Goal: Task Accomplishment & Management: Manage account settings

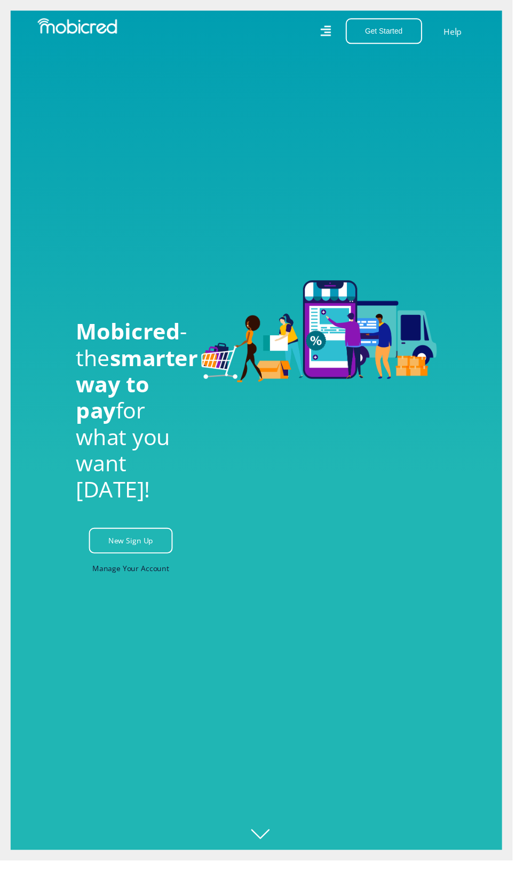
click at [141, 592] on link "Manage Your Account" at bounding box center [133, 580] width 78 height 24
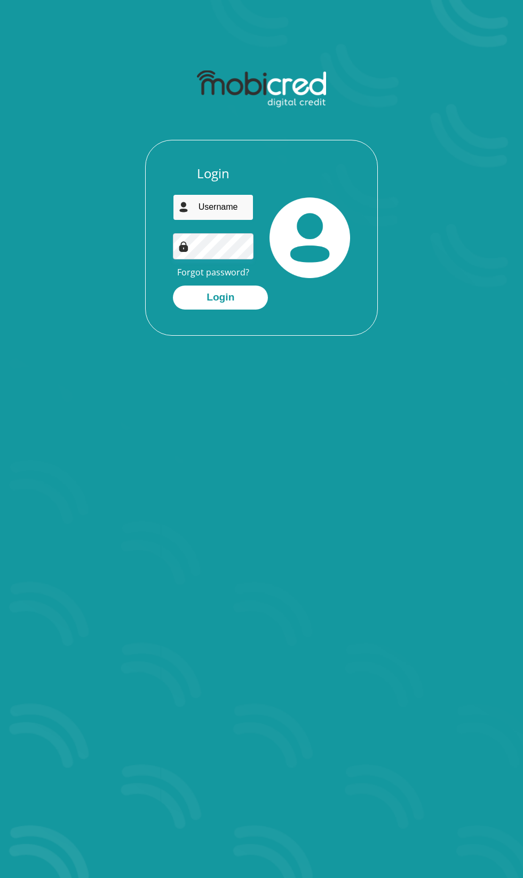
click at [211, 207] on input "email" at bounding box center [213, 207] width 81 height 26
type input "[EMAIL_ADDRESS][DOMAIN_NAME]"
click at [173, 286] on button "Login" at bounding box center [220, 298] width 95 height 24
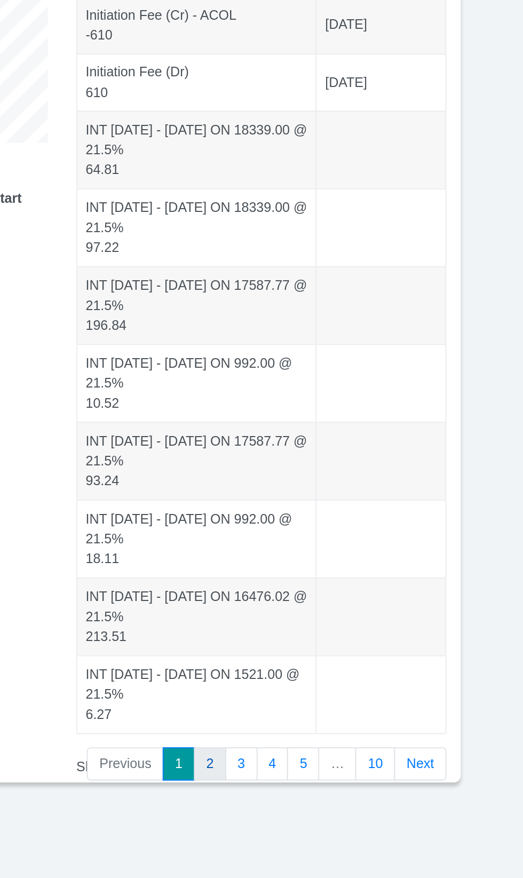
click at [316, 629] on link "2" at bounding box center [313, 630] width 18 height 19
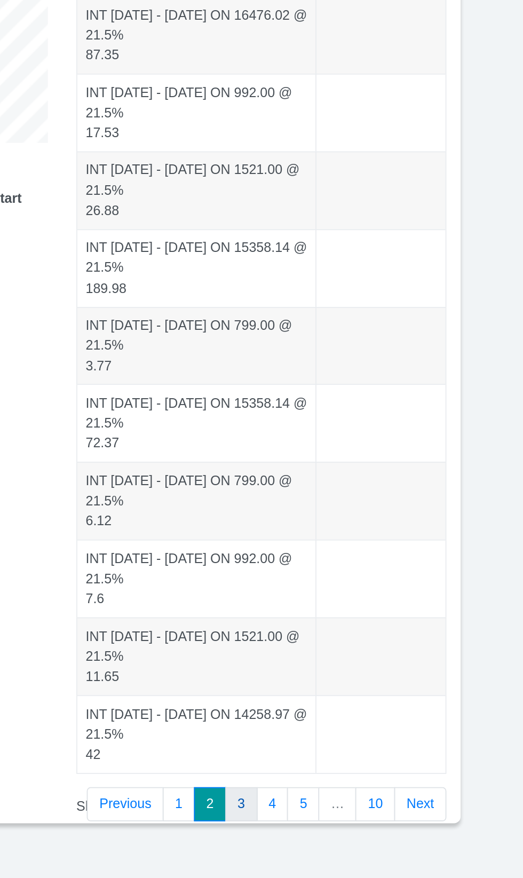
click at [334, 660] on link "3" at bounding box center [330, 652] width 18 height 19
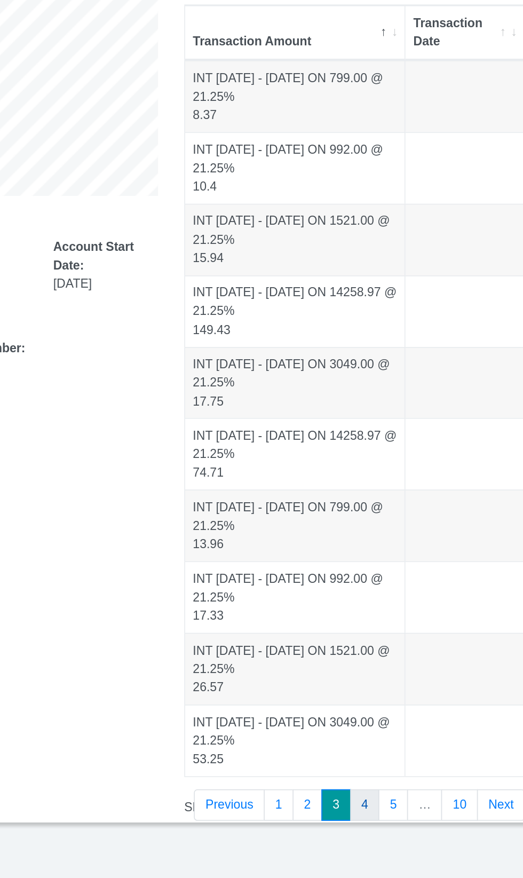
click at [350, 656] on link "4" at bounding box center [348, 652] width 18 height 19
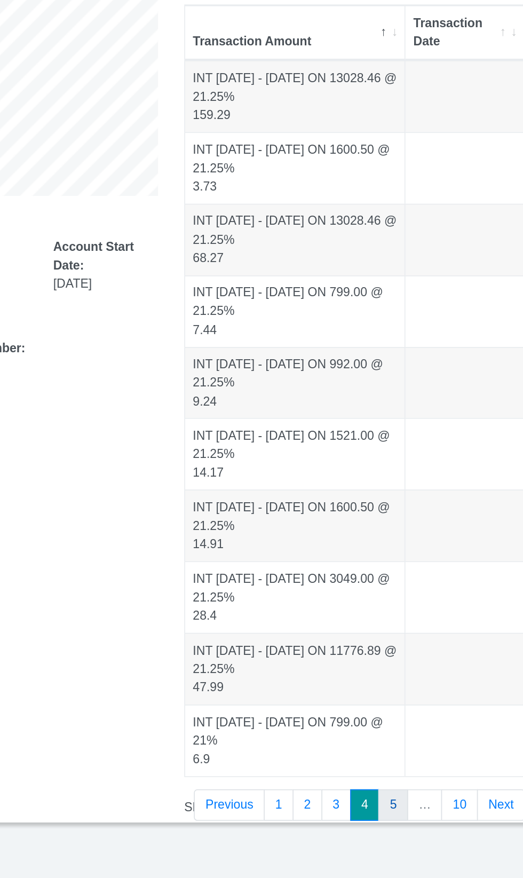
click at [369, 656] on link "5" at bounding box center [365, 652] width 18 height 19
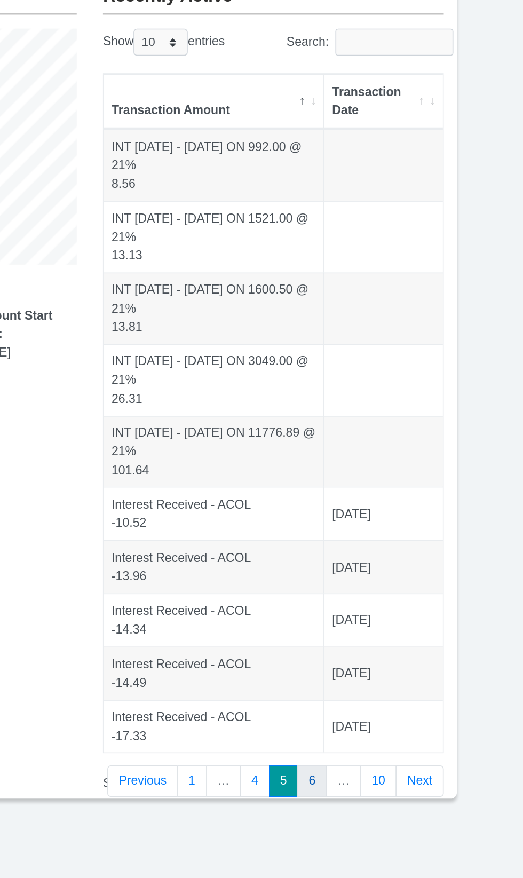
click at [368, 595] on link "6" at bounding box center [365, 596] width 18 height 19
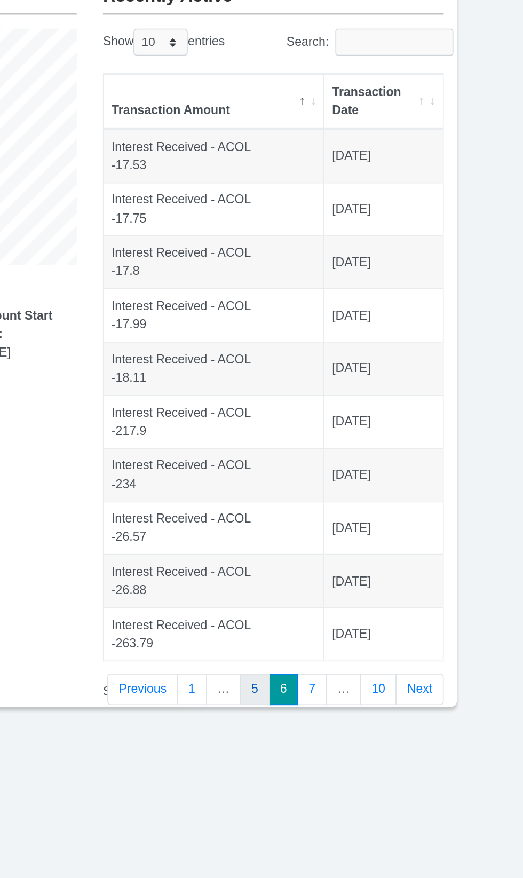
click at [333, 547] on link "5" at bounding box center [330, 540] width 18 height 19
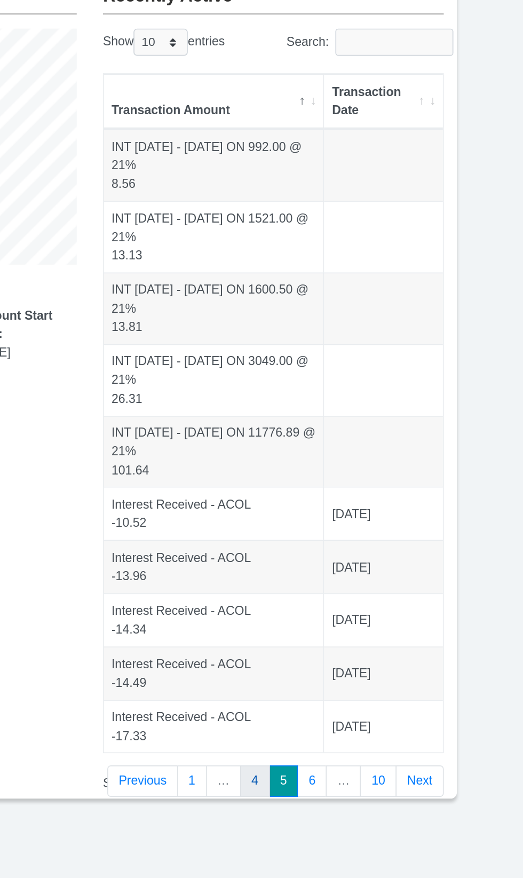
click at [334, 595] on link "4" at bounding box center [330, 596] width 18 height 19
